Goal: Information Seeking & Learning: Learn about a topic

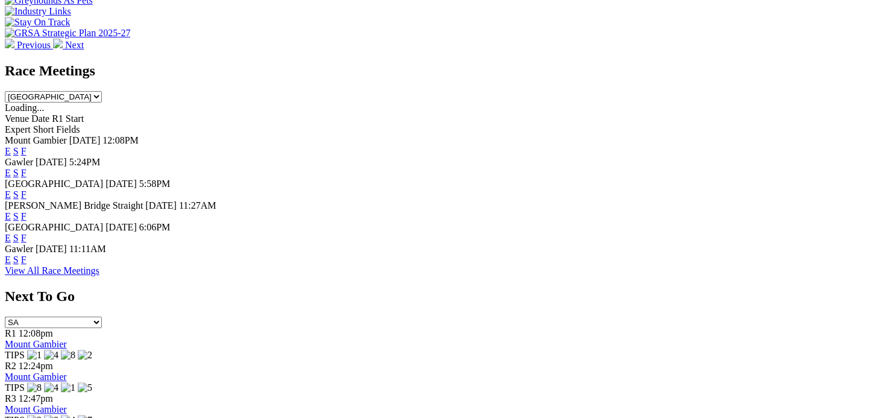
scroll to position [542, 0]
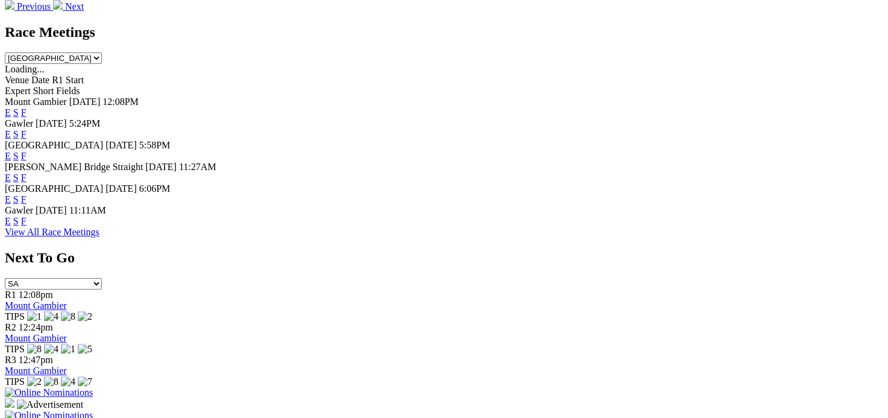
click at [27, 222] on link "F" at bounding box center [23, 221] width 5 height 10
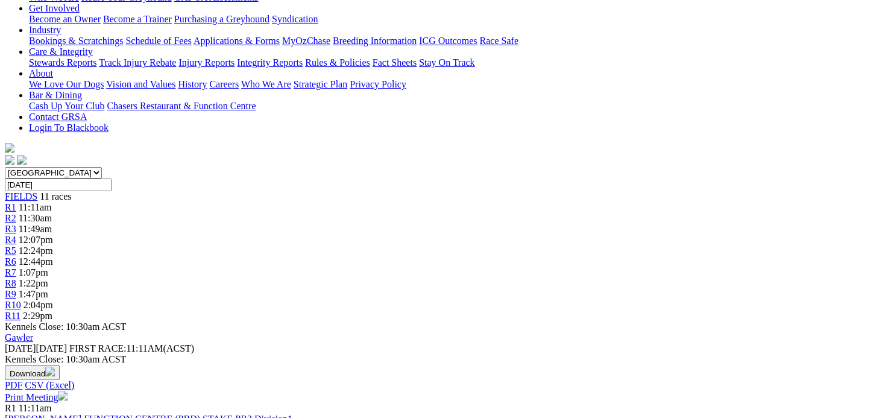
scroll to position [60, 0]
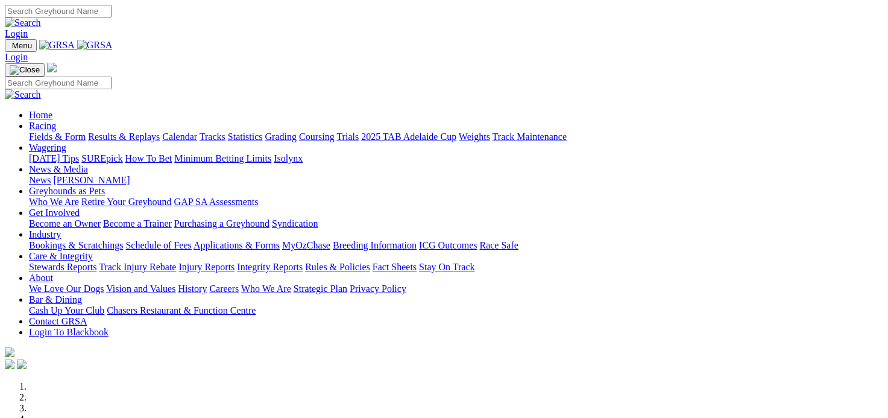
scroll to position [544, 0]
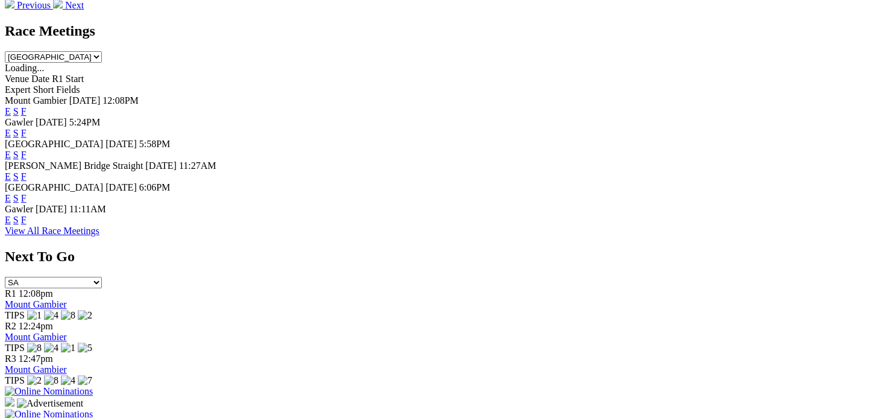
click at [27, 171] on link "F" at bounding box center [23, 176] width 5 height 10
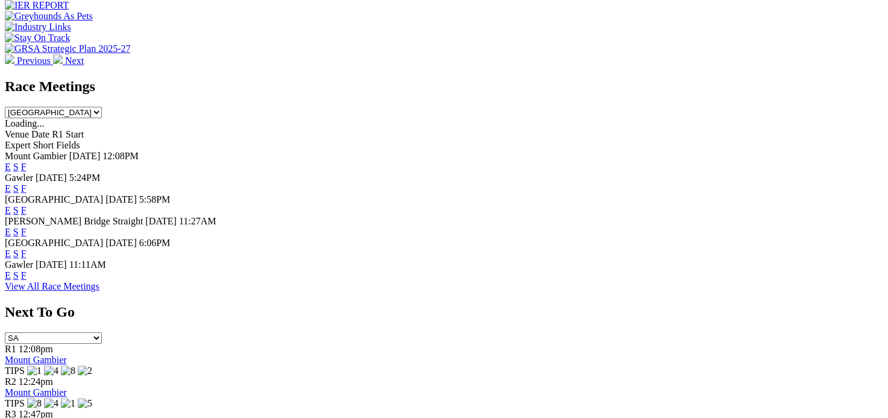
scroll to position [423, 0]
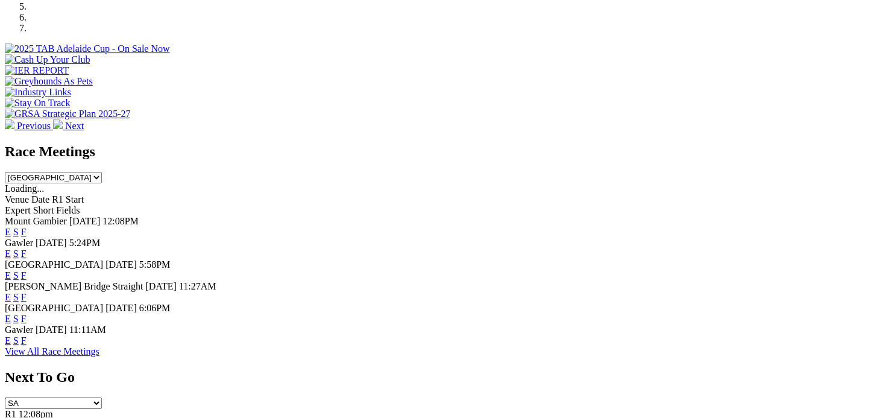
click at [27, 248] on link "F" at bounding box center [23, 253] width 5 height 10
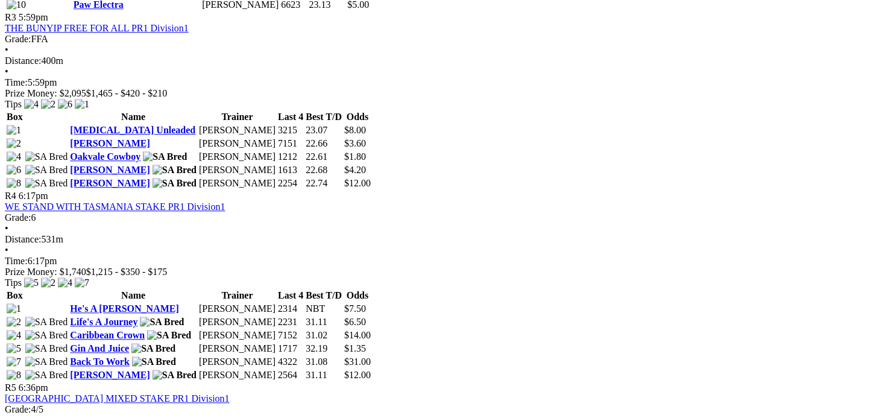
scroll to position [1025, 0]
